Goal: Communication & Community: Ask a question

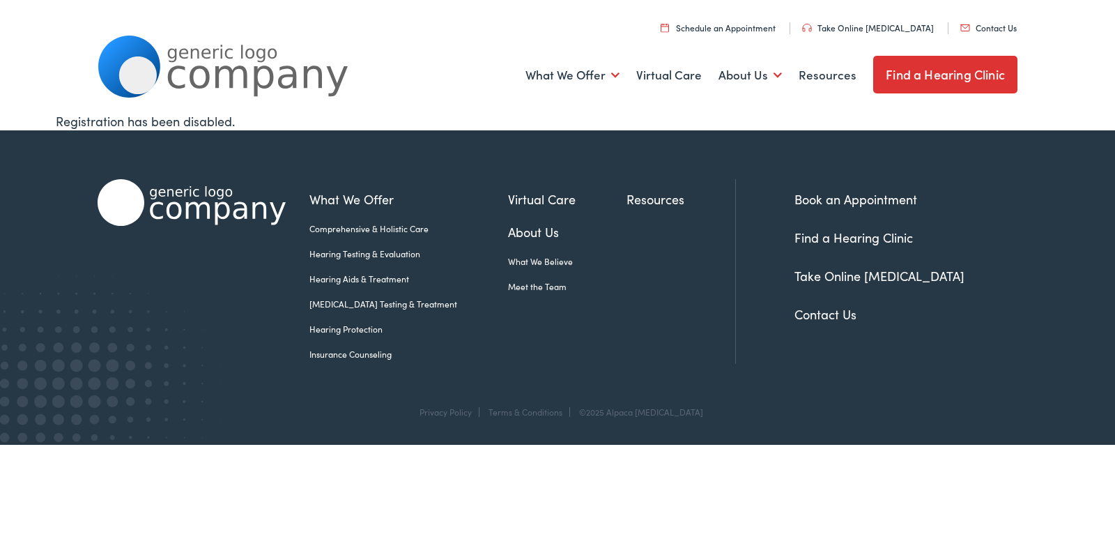
click at [960, 22] on link "Contact Us" at bounding box center [988, 28] width 56 height 12
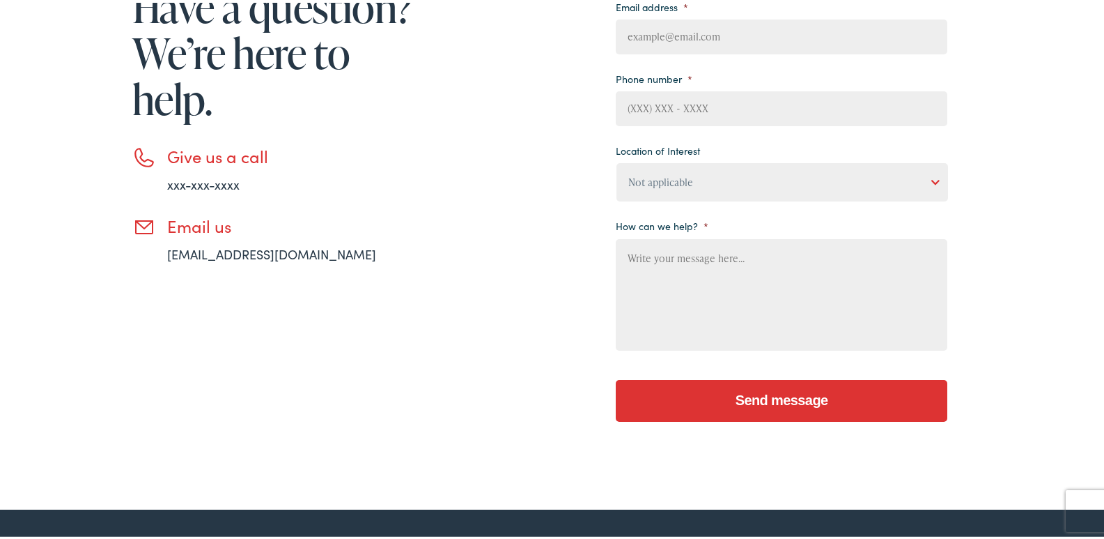
scroll to position [418, 0]
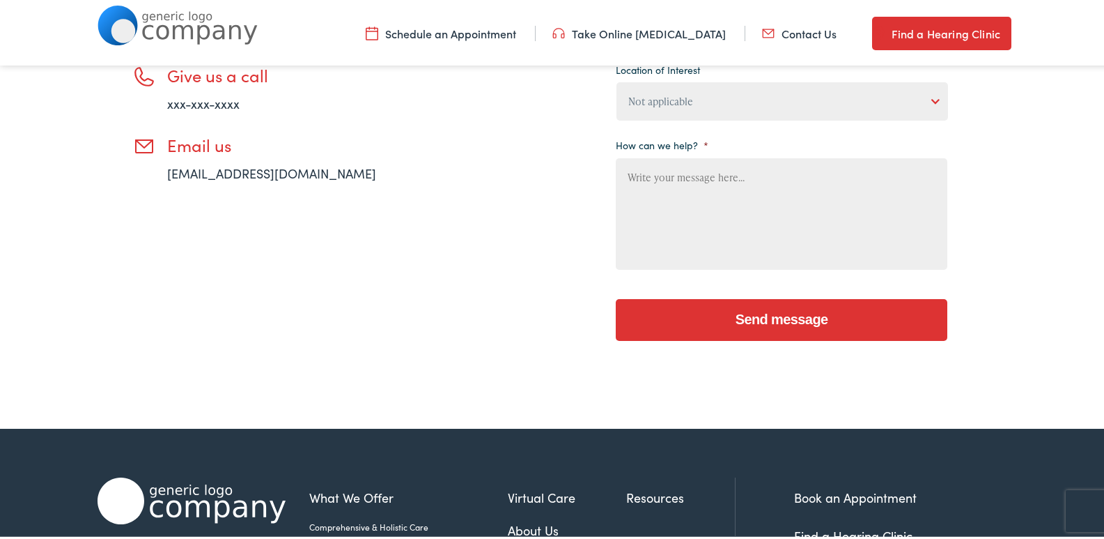
click at [675, 190] on textarea "How can we help? *" at bounding box center [782, 210] width 332 height 111
click at [681, 124] on ul "Your name * First Last Email address * Phone number * Location of Interest Not …" at bounding box center [782, 51] width 332 height 440
click at [688, 116] on select "Not applicable [PERSON_NAME] [MEDICAL_DATA], Seguin Estes [MEDICAL_DATA], San […" at bounding box center [783, 98] width 332 height 38
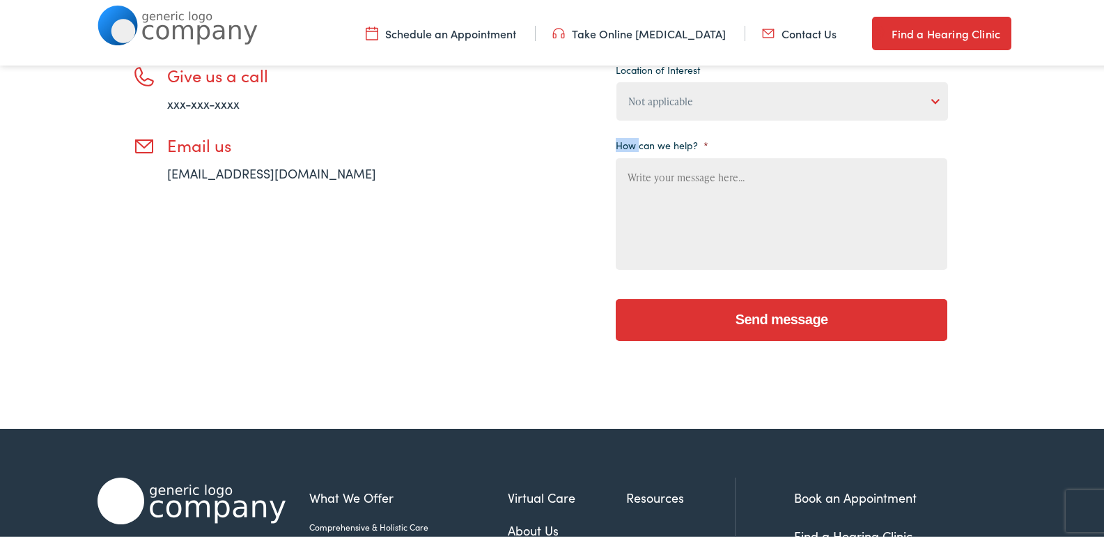
drag, startPoint x: 684, startPoint y: 113, endPoint x: 690, endPoint y: 101, distance: 13.4
click at [684, 113] on select "Not applicable [PERSON_NAME] [MEDICAL_DATA], Seguin Estes [MEDICAL_DATA], San […" at bounding box center [783, 98] width 332 height 38
select select "[PERSON_NAME] Hearing, [GEOGRAPHIC_DATA]"
click at [617, 79] on select "Not applicable [PERSON_NAME] [MEDICAL_DATA], Seguin Estes [MEDICAL_DATA], San […" at bounding box center [783, 98] width 332 height 38
click at [687, 201] on textarea "How can we help? *" at bounding box center [782, 210] width 332 height 111
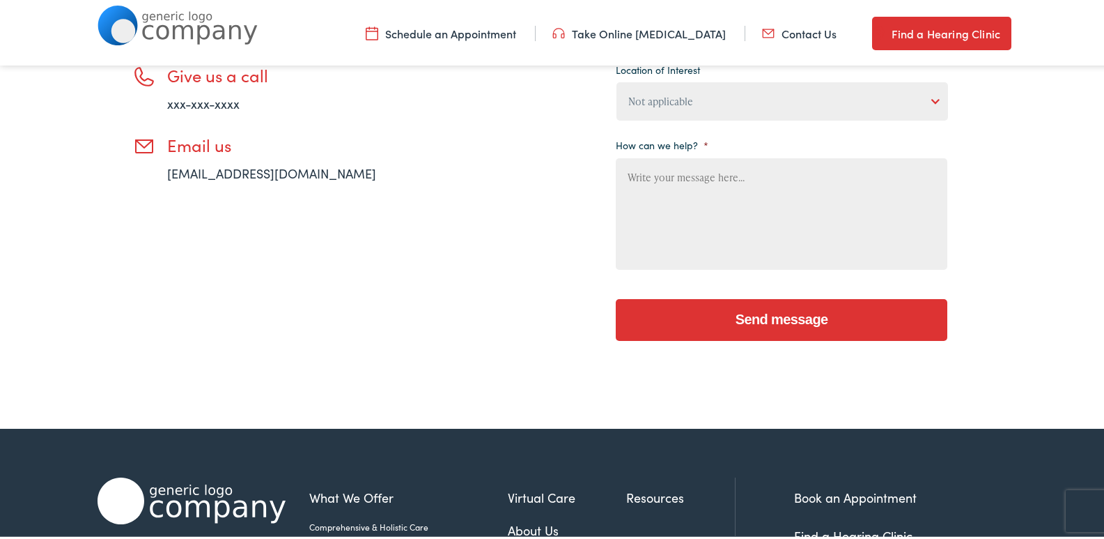
paste textarea "Wikipedia is considered to be the World’s most significant tool for reference m…"
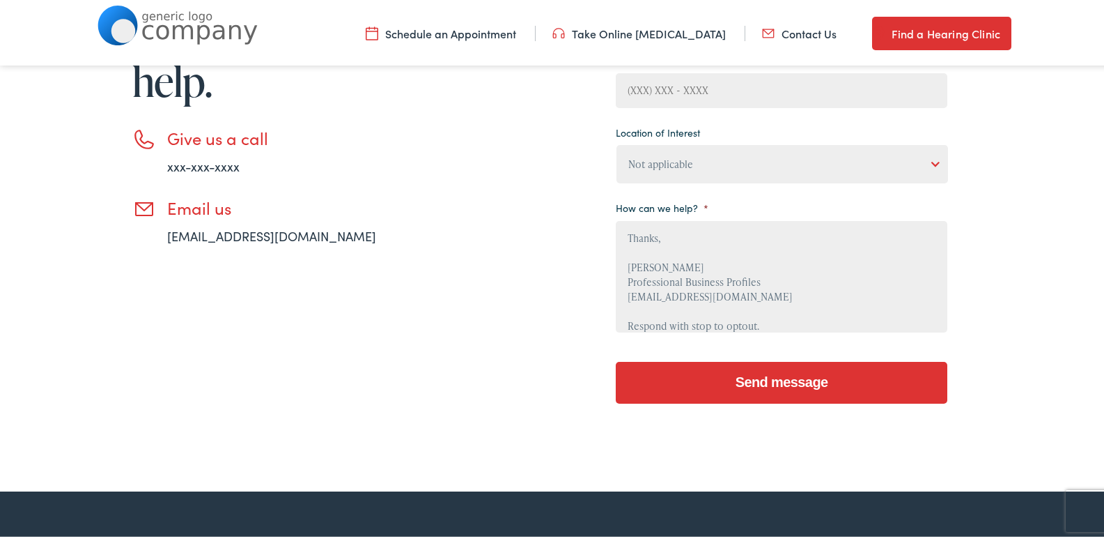
scroll to position [279, 0]
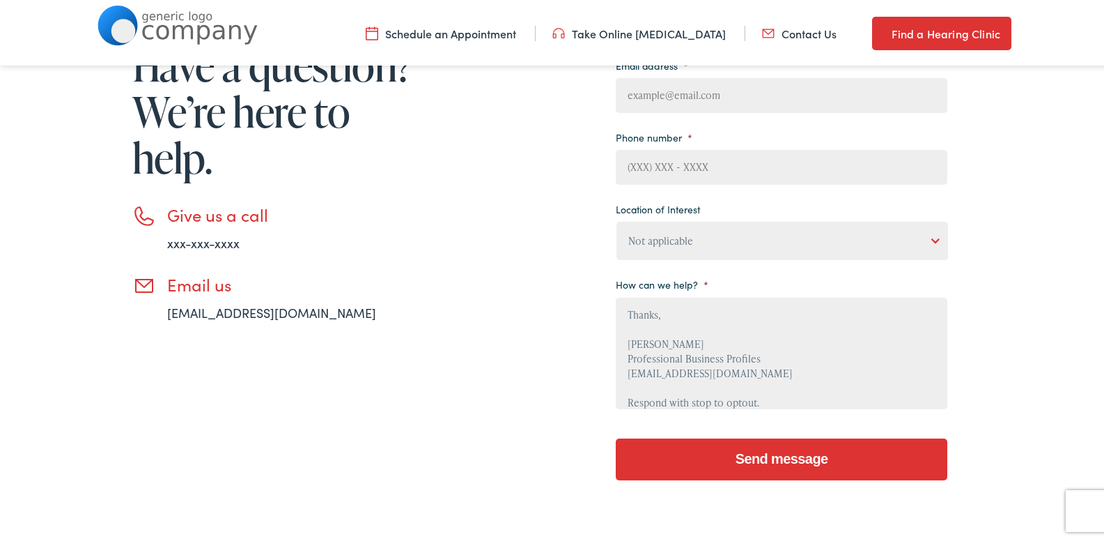
type textarea "Wikipedia is considered to be the World’s most significant tool for reference m…"
click at [726, 156] on li "Phone number *" at bounding box center [782, 153] width 332 height 58
click at [691, 173] on input "Phone number *" at bounding box center [782, 164] width 332 height 35
type input "8149805065"
type input "[PERSON_NAME]"
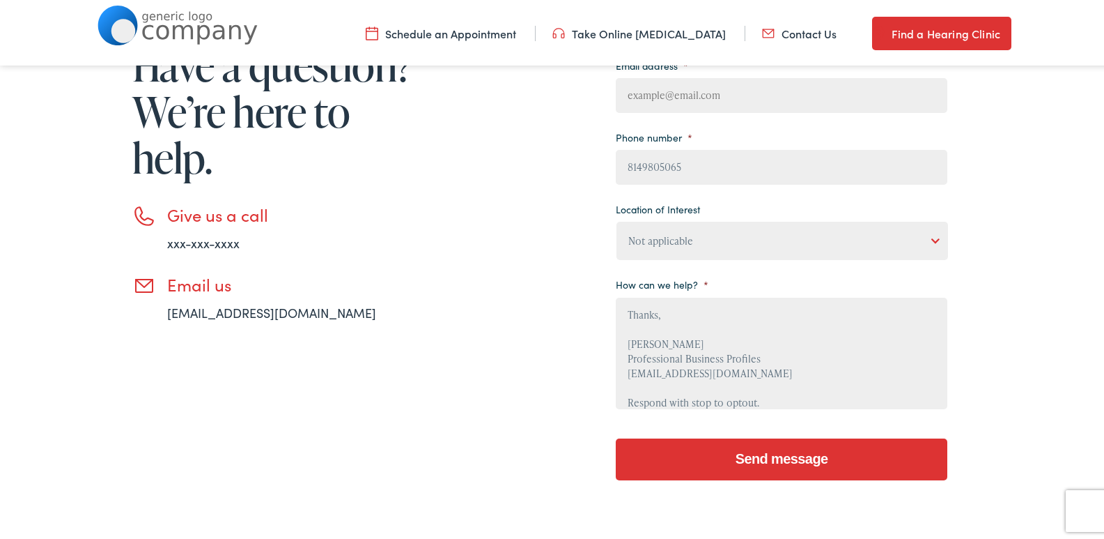
type input "[PERSON_NAME]"
type input "[EMAIL_ADDRESS][DOMAIN_NAME]"
click at [695, 337] on textarea "Wikipedia is considered to be the World’s most significant tool for reference m…" at bounding box center [782, 350] width 332 height 111
click at [616, 435] on input "Send message" at bounding box center [782, 456] width 332 height 42
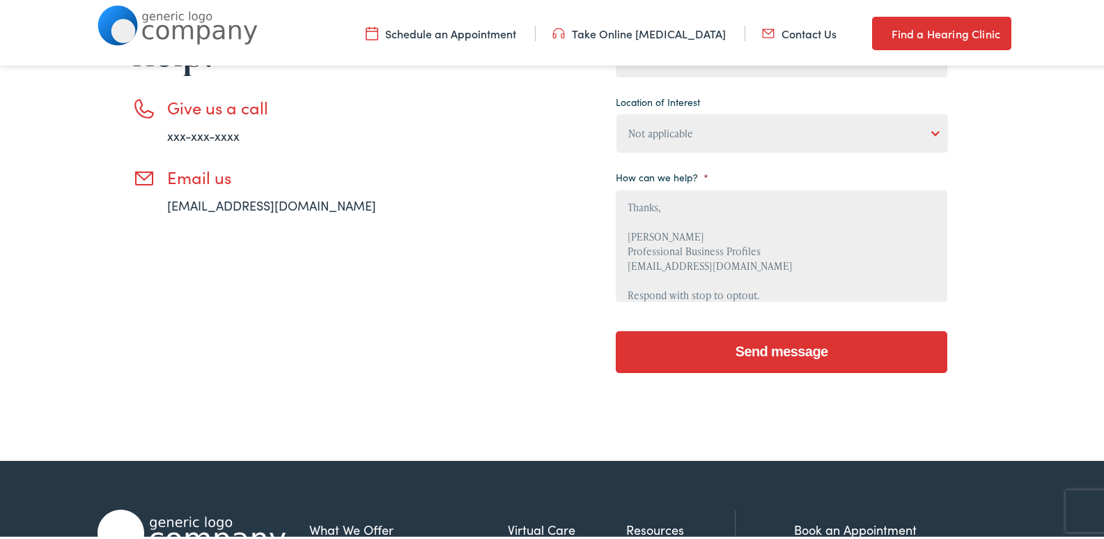
scroll to position [418, 0]
